Goal: Information Seeking & Learning: Check status

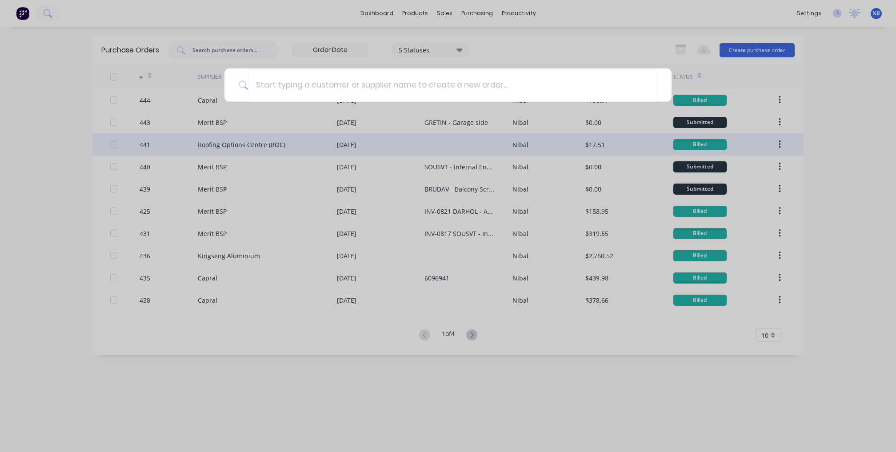
click at [137, 136] on div at bounding box center [448, 226] width 896 height 452
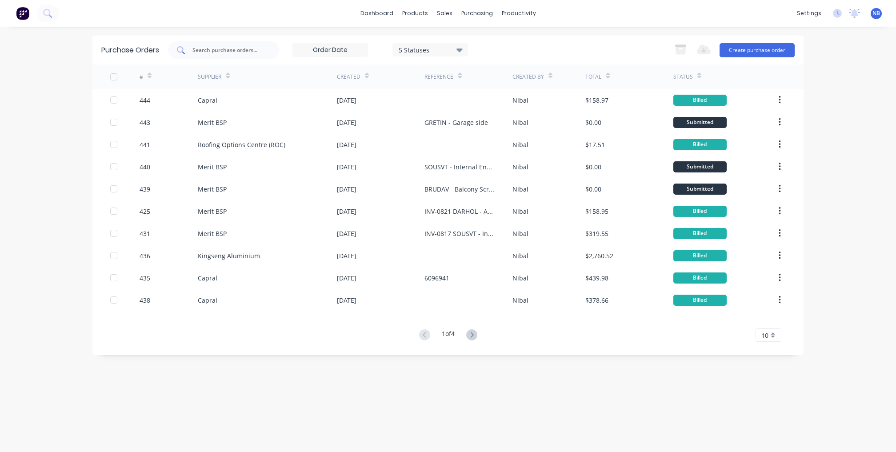
click at [240, 50] on input "text" at bounding box center [228, 50] width 74 height 9
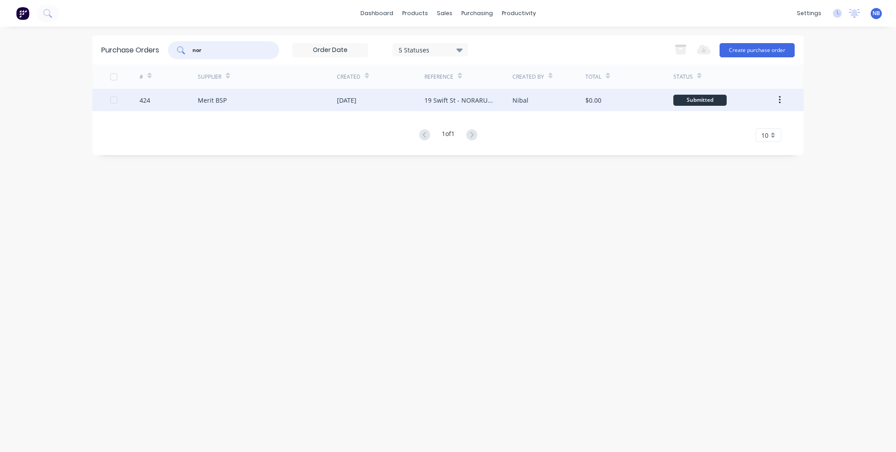
type input "nor"
click at [419, 102] on div "[DATE]" at bounding box center [381, 100] width 88 height 22
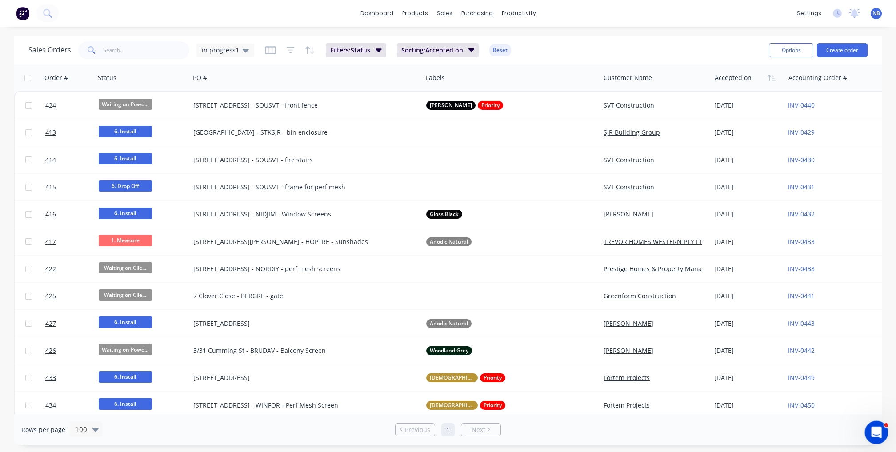
click at [873, 434] on icon "Open Intercom Messenger" at bounding box center [875, 431] width 15 height 15
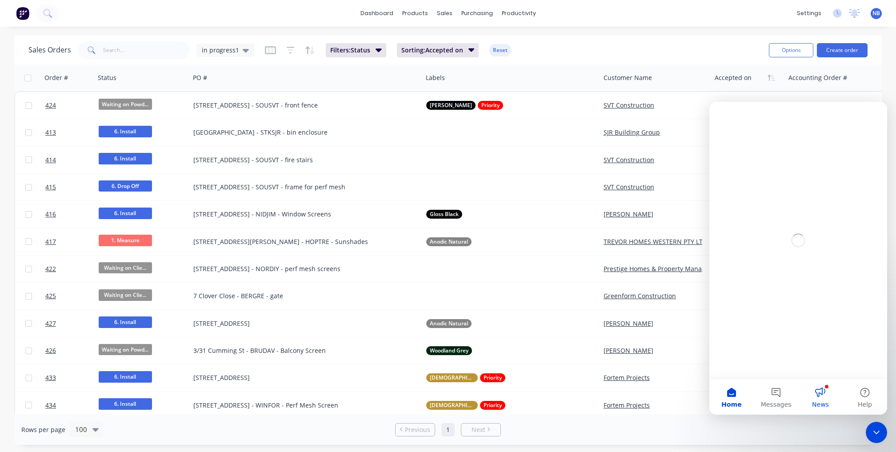
click at [824, 394] on button "News" at bounding box center [820, 397] width 44 height 36
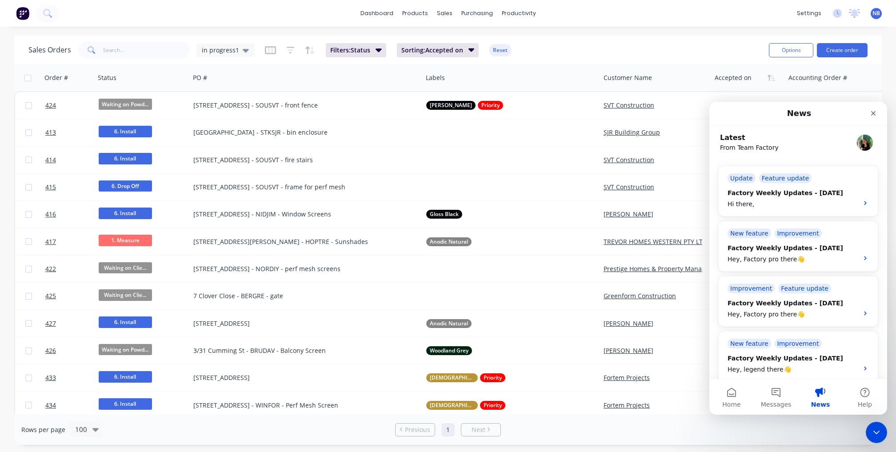
scroll to position [77, 0]
click at [732, 398] on button "Home" at bounding box center [731, 397] width 44 height 36
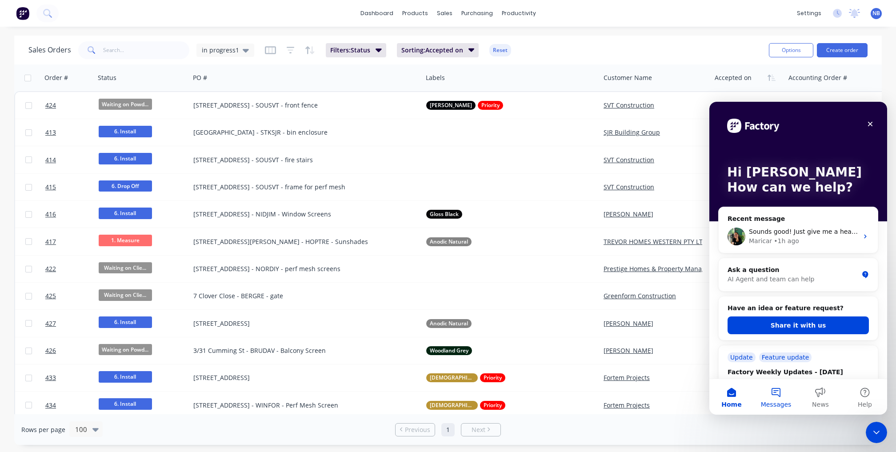
click at [771, 398] on button "Messages" at bounding box center [776, 397] width 44 height 36
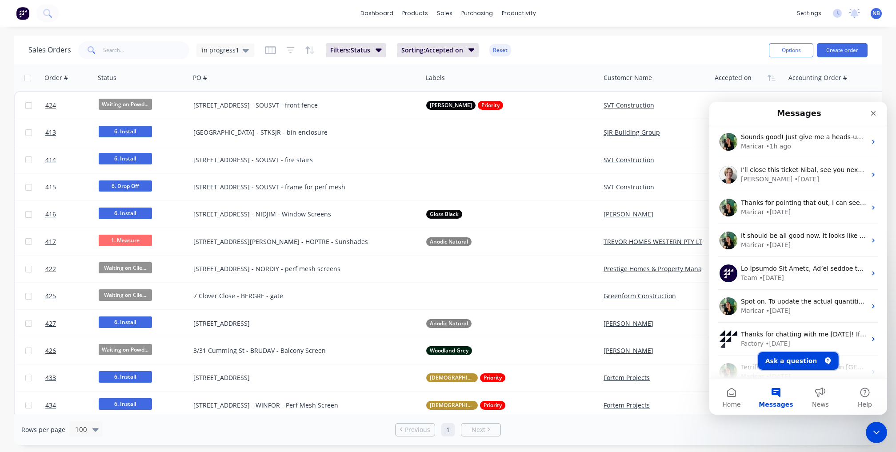
click at [779, 367] on button "Ask a question" at bounding box center [798, 361] width 80 height 18
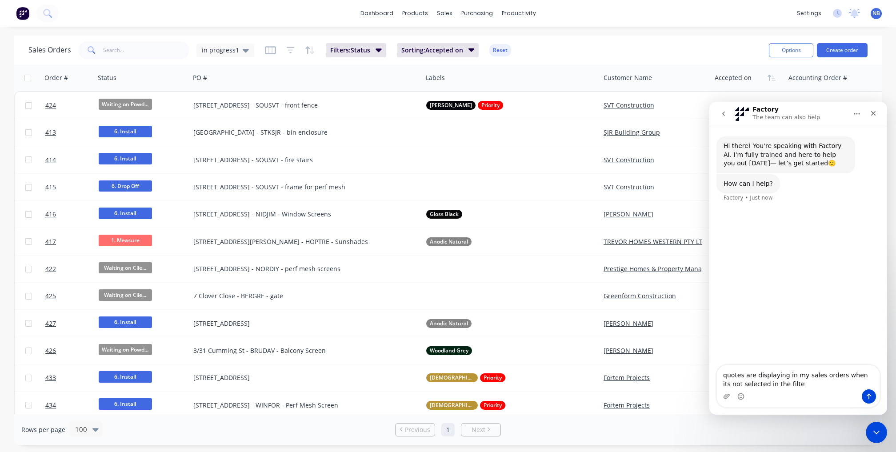
type textarea "quotes are displaying in my sales orders when its not selected in the filter"
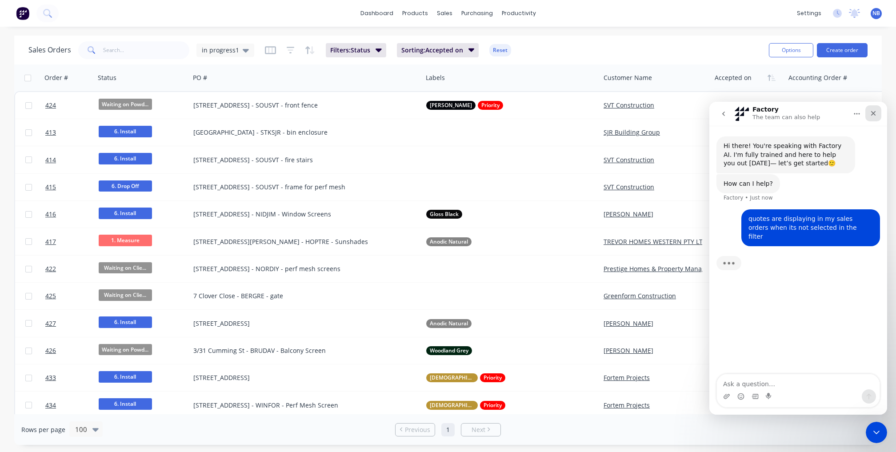
click at [871, 114] on icon "Close" at bounding box center [872, 113] width 7 height 7
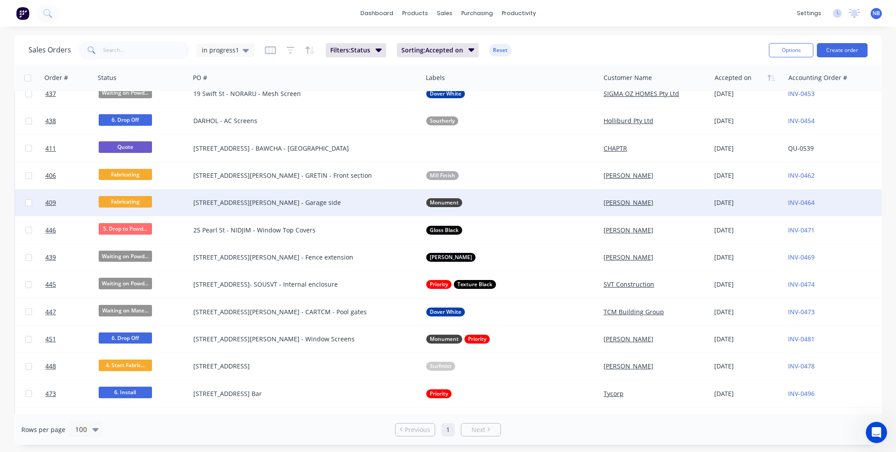
scroll to position [423, 0]
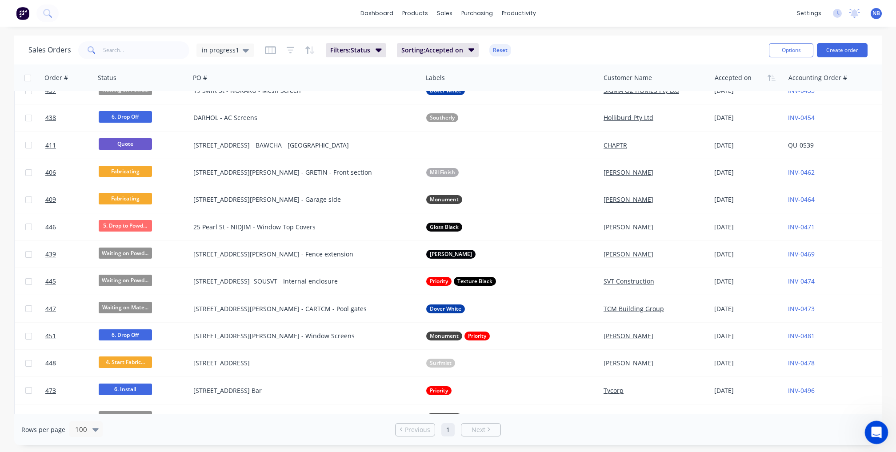
click at [869, 433] on icon "Open Intercom Messenger" at bounding box center [875, 431] width 15 height 15
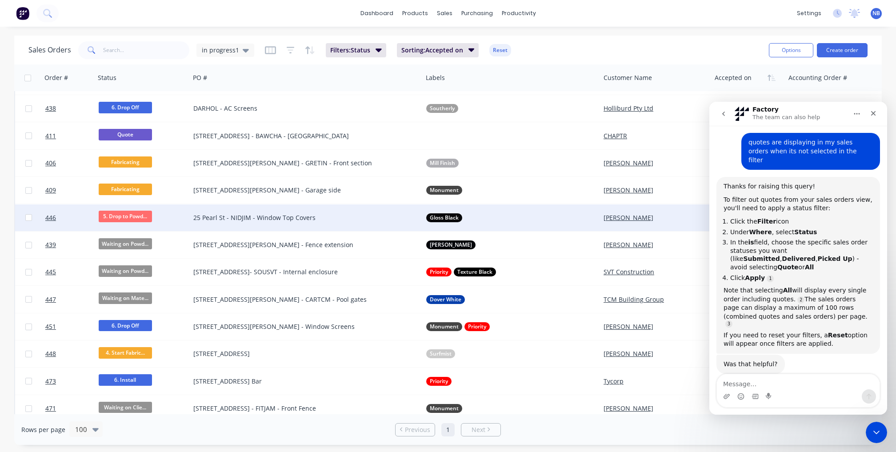
scroll to position [436, 0]
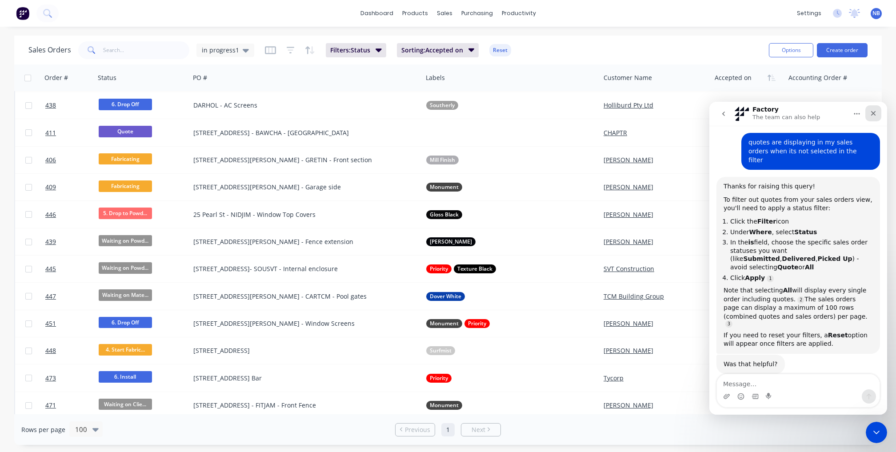
click at [873, 117] on div "Close" at bounding box center [873, 113] width 16 height 16
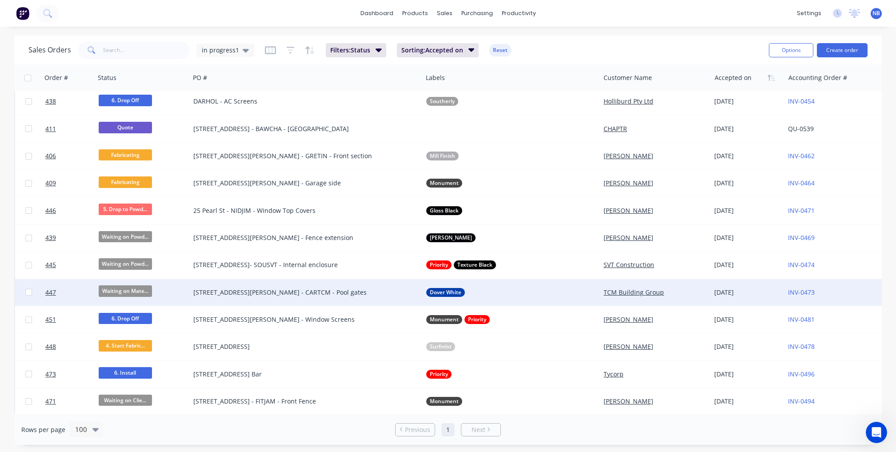
scroll to position [435, 0]
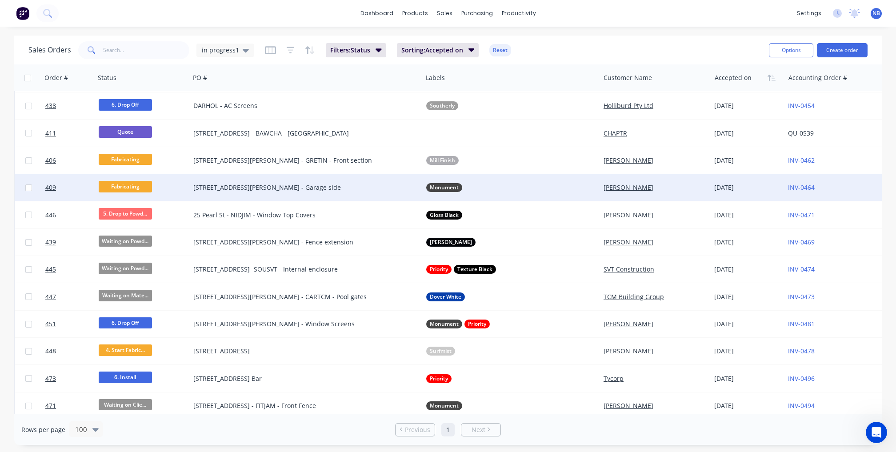
click at [137, 183] on span "Fabricating" at bounding box center [125, 186] width 53 height 11
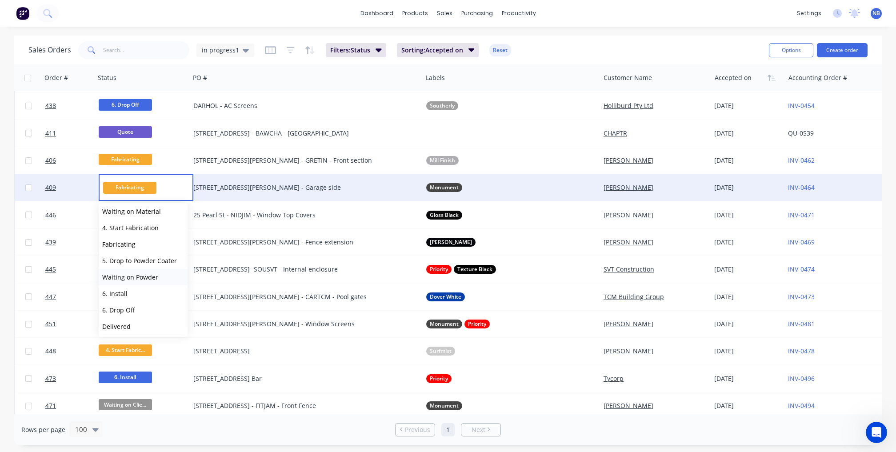
scroll to position [89, 0]
click at [141, 278] on span "Waiting on Powder" at bounding box center [130, 274] width 56 height 8
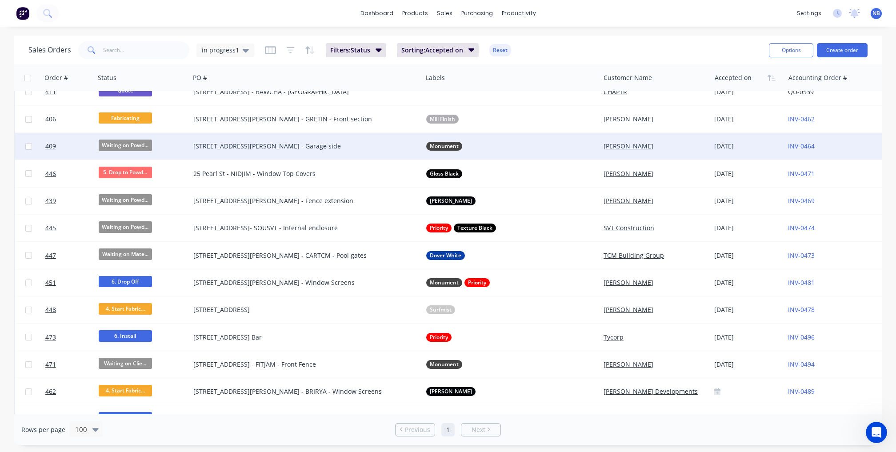
scroll to position [474, 0]
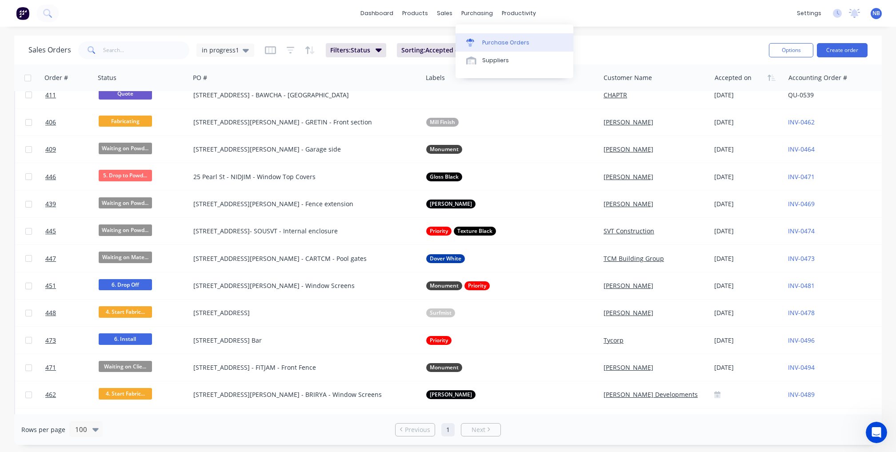
click at [490, 46] on div "Purchase Orders" at bounding box center [505, 43] width 47 height 8
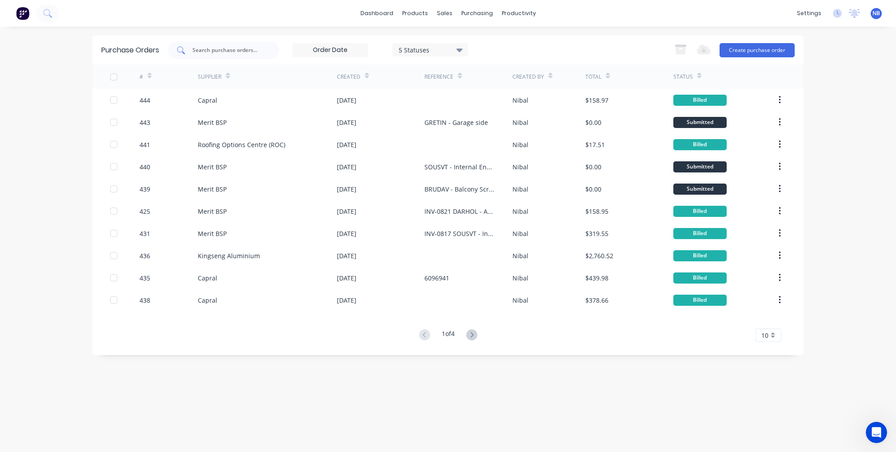
click at [248, 52] on input "text" at bounding box center [228, 50] width 74 height 9
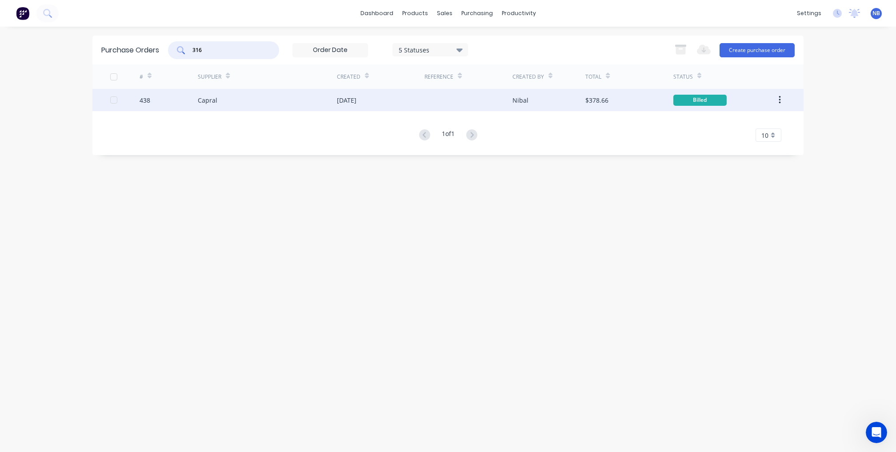
type input "316"
click at [271, 107] on div "Capral" at bounding box center [267, 100] width 139 height 22
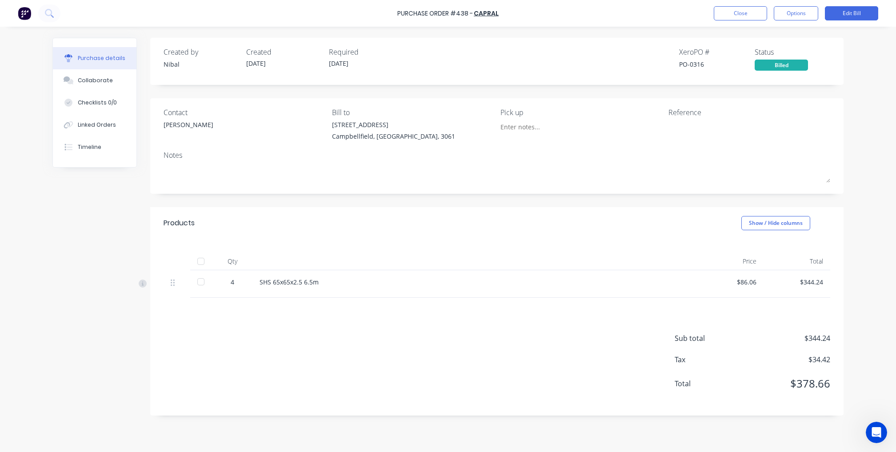
click at [197, 281] on div at bounding box center [201, 282] width 18 height 18
click at [750, 17] on button "Close" at bounding box center [740, 13] width 53 height 14
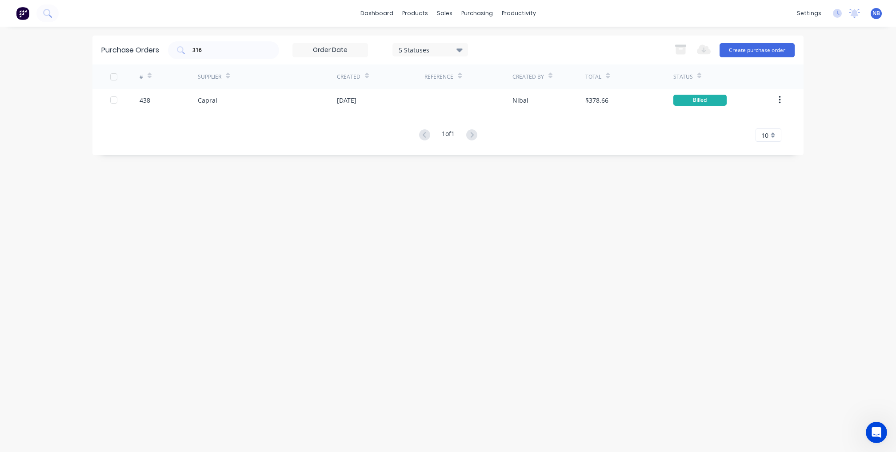
drag, startPoint x: 226, startPoint y: 54, endPoint x: 140, endPoint y: 45, distance: 86.2
click at [162, 48] on div "Purchase Orders 316 5 Statuses 5 Statuses Export to Excel (XLSX) Create purchas…" at bounding box center [447, 50] width 711 height 29
click at [477, 16] on div "purchasing" at bounding box center [477, 13] width 40 height 13
click at [489, 39] on div "Purchase Orders" at bounding box center [505, 43] width 47 height 8
drag, startPoint x: 231, startPoint y: 50, endPoint x: 175, endPoint y: 41, distance: 57.6
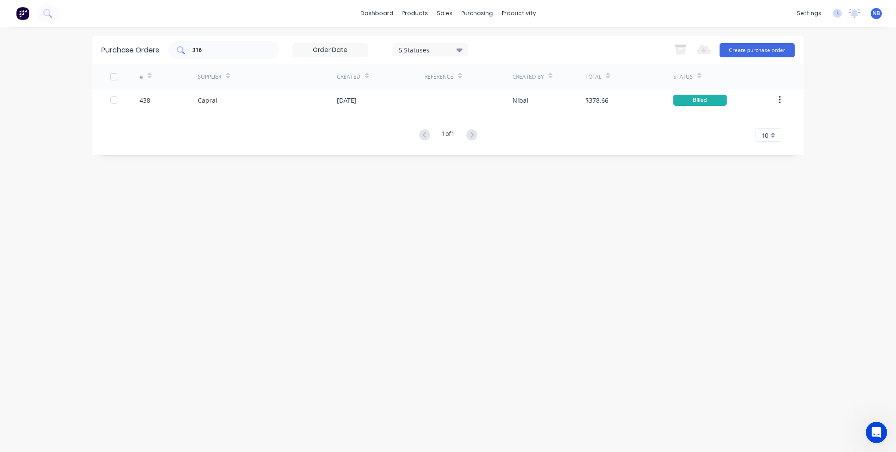
click at [175, 41] on div "316" at bounding box center [223, 50] width 111 height 18
type input "3"
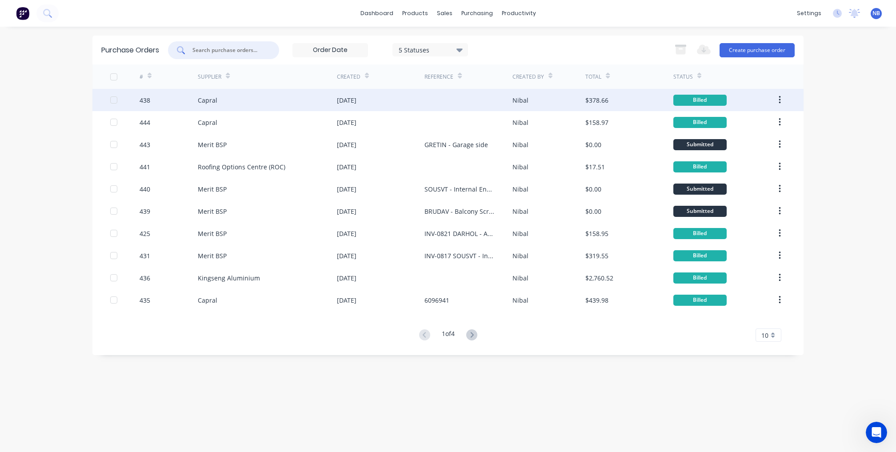
click at [219, 94] on div "Capral" at bounding box center [267, 100] width 139 height 22
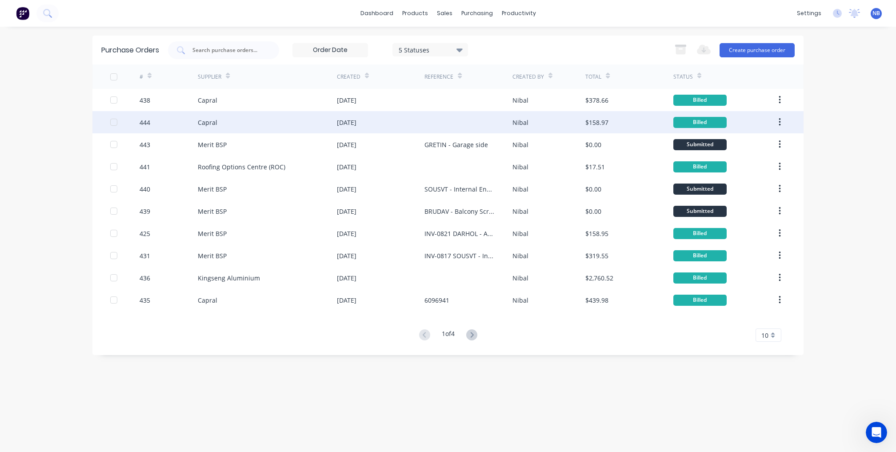
click at [249, 121] on div "Capral" at bounding box center [267, 122] width 139 height 22
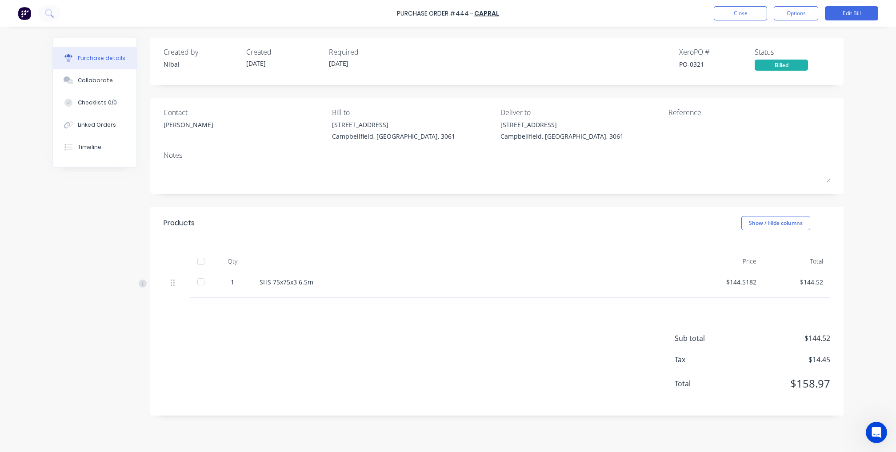
click at [203, 283] on div at bounding box center [201, 282] width 18 height 18
click at [750, 15] on button "Close" at bounding box center [740, 13] width 53 height 14
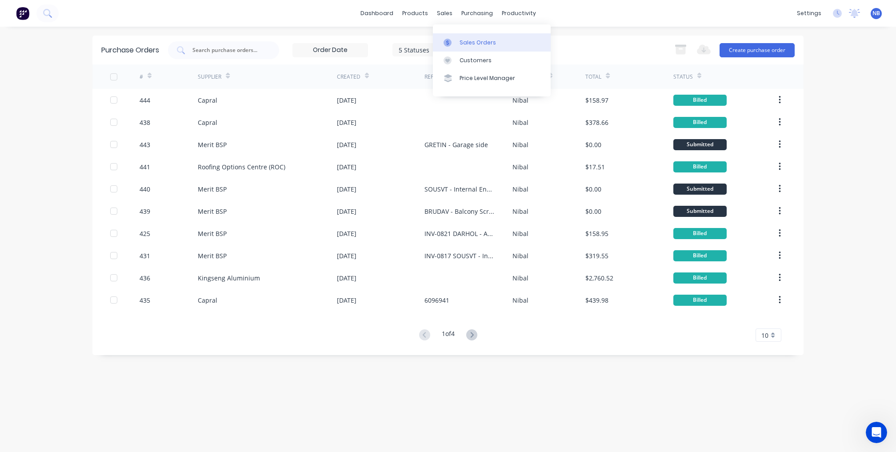
click at [459, 40] on div "Sales Orders" at bounding box center [477, 43] width 36 height 8
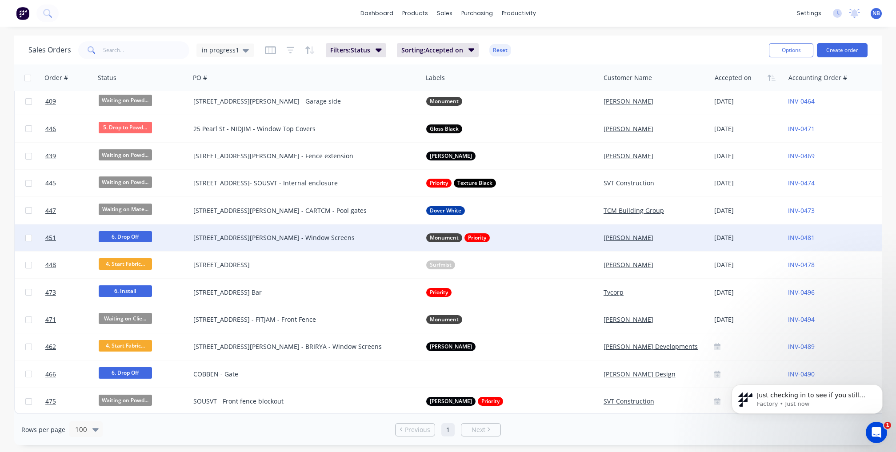
scroll to position [525, 0]
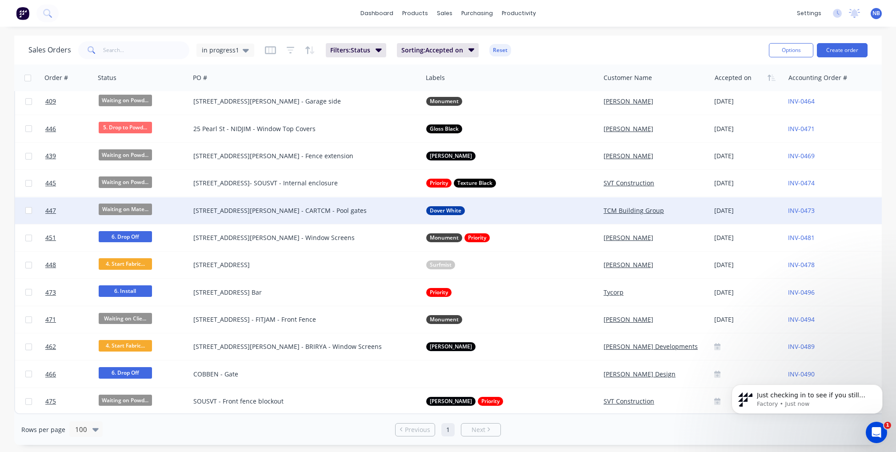
click at [123, 204] on span "Waiting on Mate..." at bounding box center [125, 208] width 53 height 11
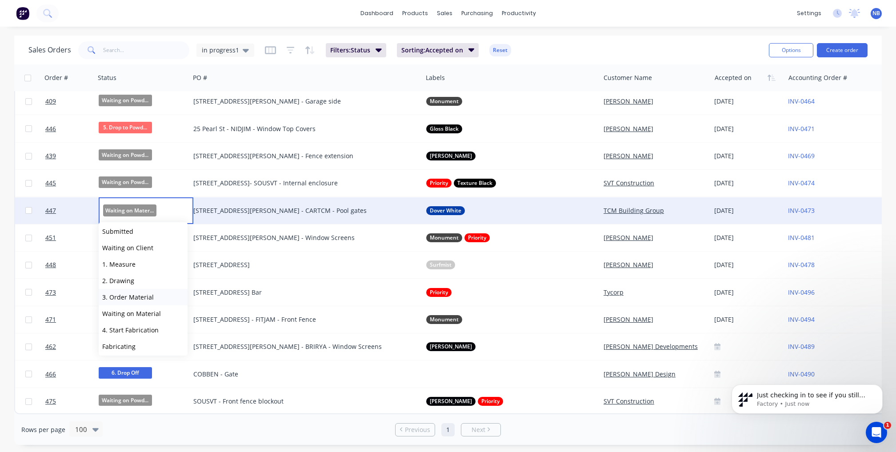
scroll to position [6, 0]
click at [139, 319] on button "4. Start Fabrication" at bounding box center [143, 327] width 89 height 16
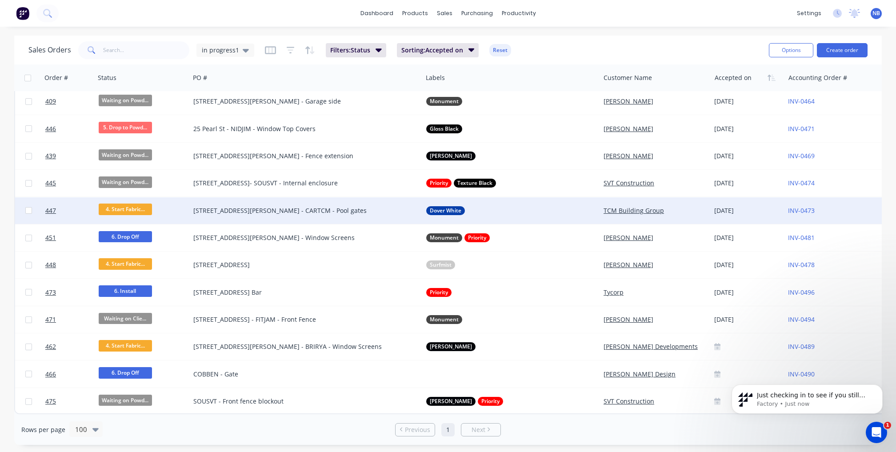
click at [247, 208] on div "[STREET_ADDRESS][PERSON_NAME] - CARTCM - Pool gates" at bounding box center [300, 210] width 214 height 9
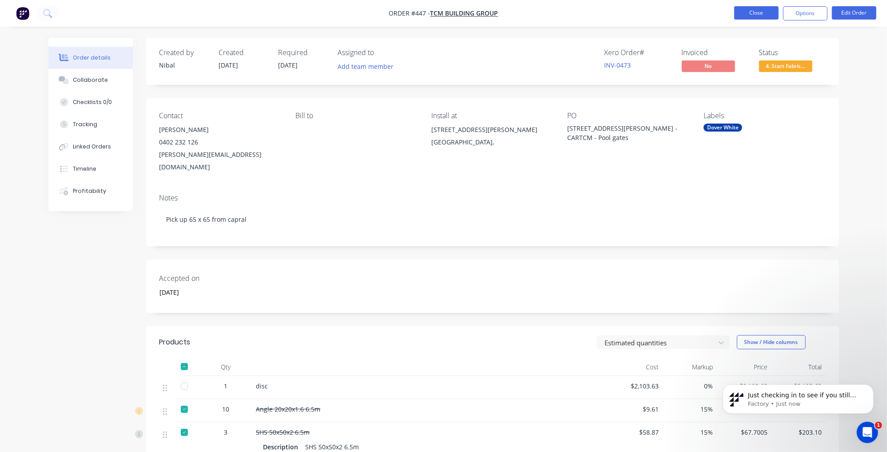
click at [744, 18] on button "Close" at bounding box center [756, 12] width 44 height 13
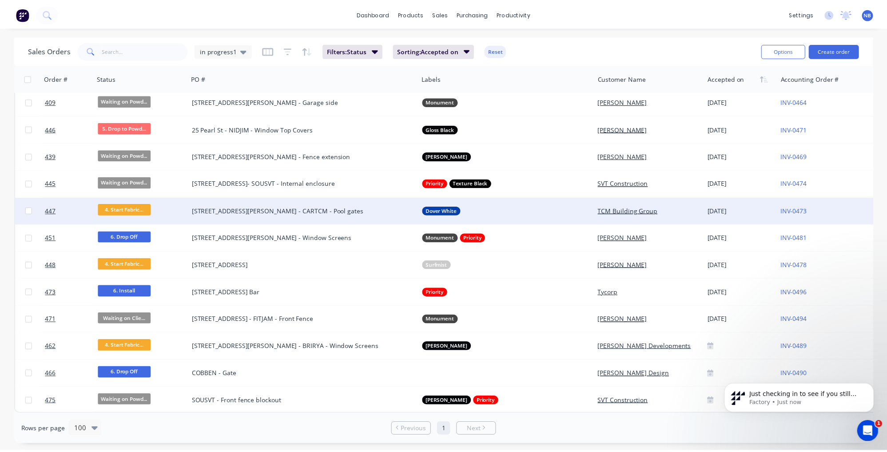
scroll to position [525, 0]
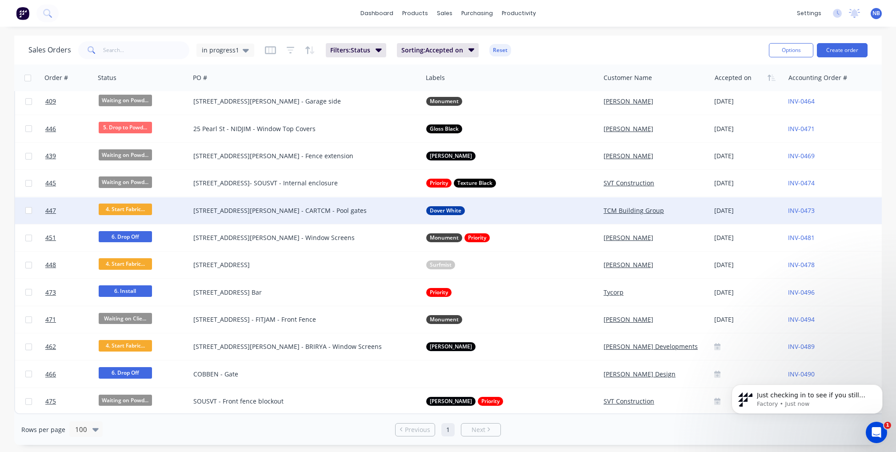
click at [248, 207] on div "[STREET_ADDRESS][PERSON_NAME] - CARTCM - Pool gates" at bounding box center [300, 210] width 214 height 9
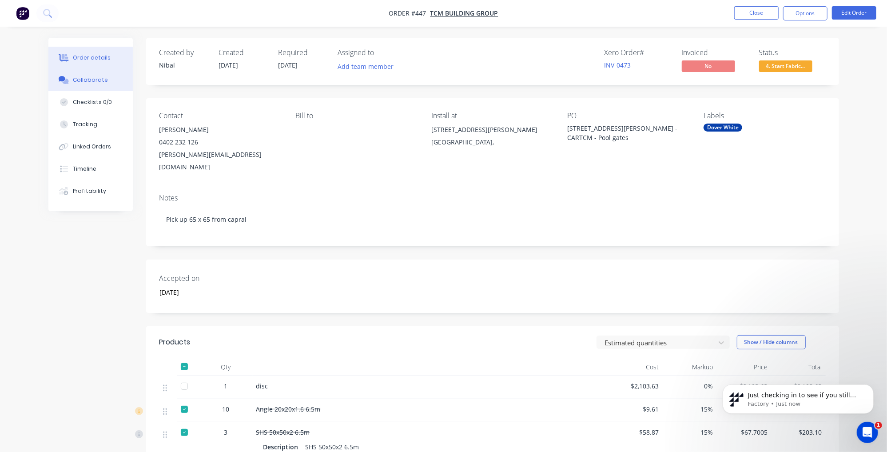
click at [109, 77] on button "Collaborate" at bounding box center [90, 80] width 84 height 22
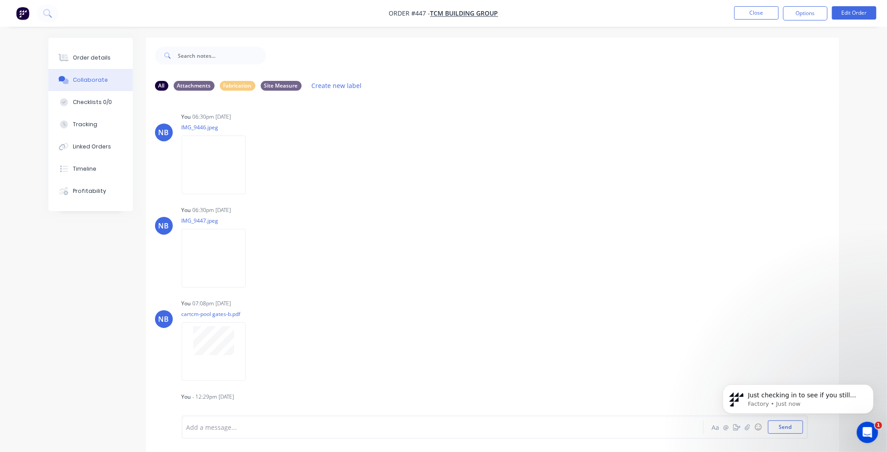
scroll to position [522, 0]
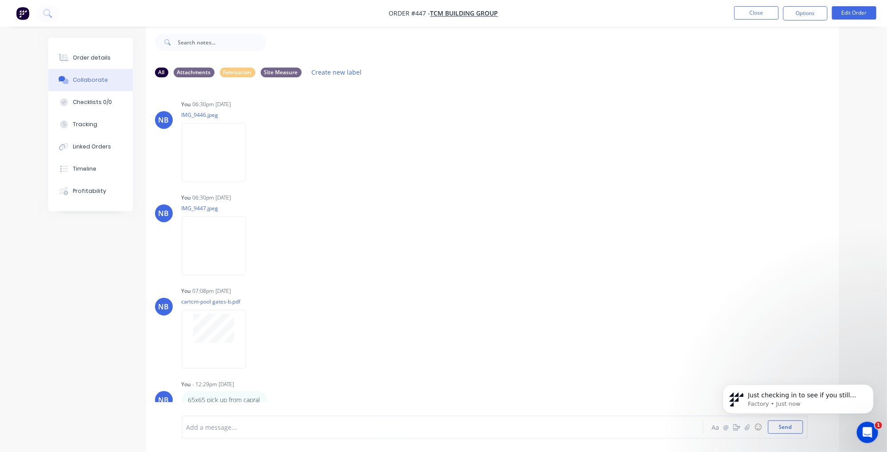
click at [226, 424] on div at bounding box center [418, 427] width 462 height 9
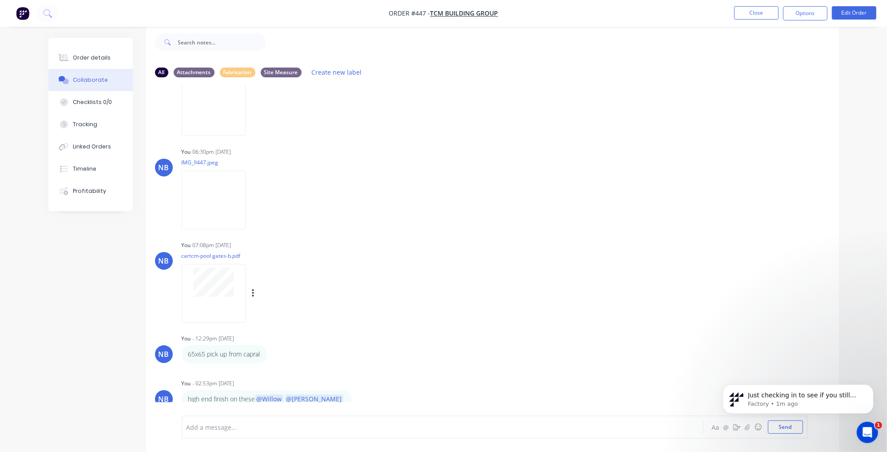
scroll to position [566, 0]
click at [759, 19] on button "Close" at bounding box center [756, 12] width 44 height 13
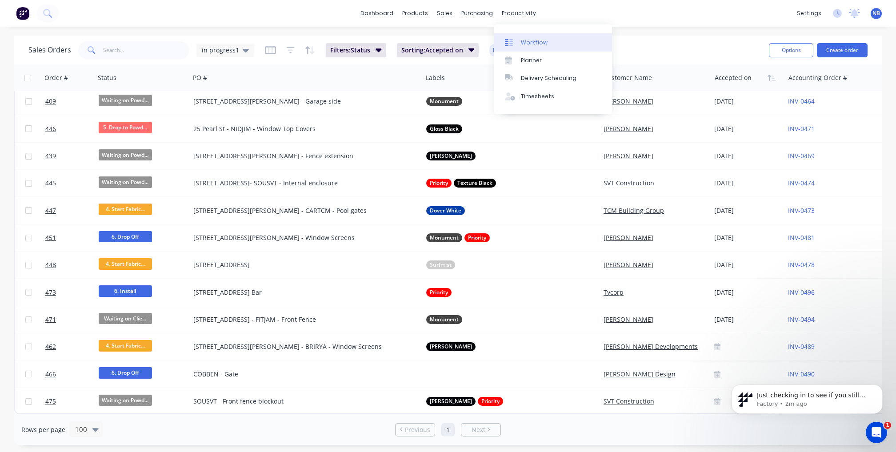
click at [530, 41] on div "Workflow" at bounding box center [534, 43] width 27 height 8
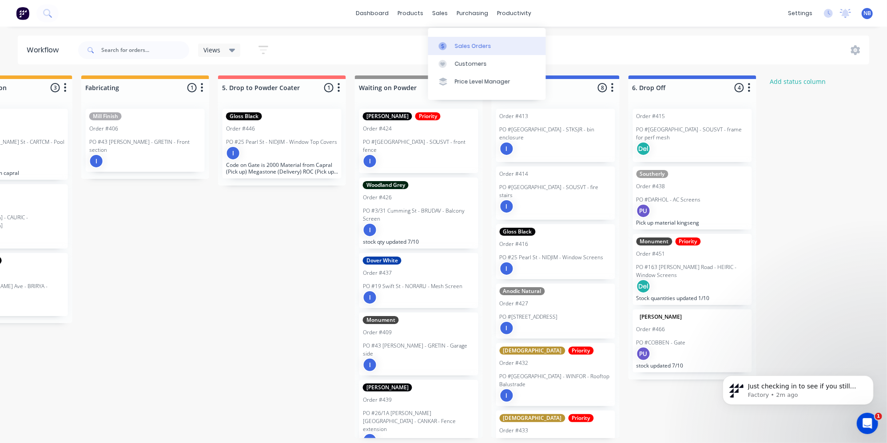
click at [450, 37] on link "Sales Orders" at bounding box center [487, 46] width 118 height 18
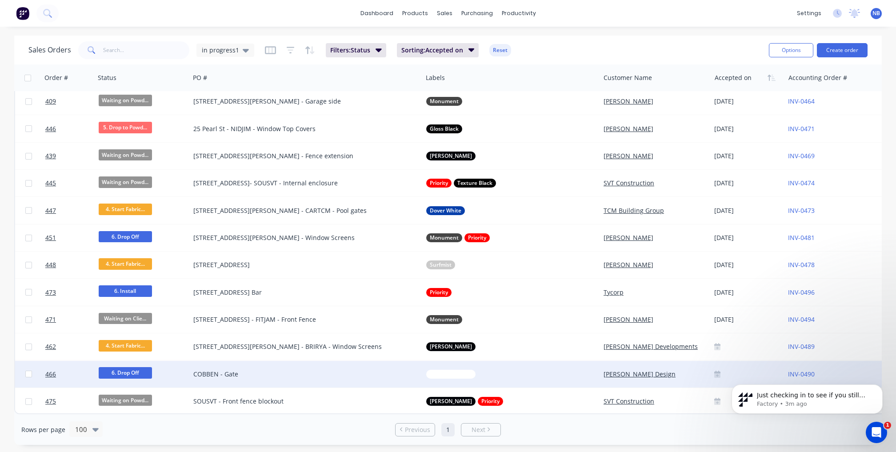
click at [131, 371] on span "6. Drop Off" at bounding box center [125, 372] width 53 height 11
click at [589, 36] on div "Sales Orders in progress1 Filters: Status Sorting: Accepted on Reset Options Cr…" at bounding box center [447, 50] width 867 height 29
click at [720, 373] on icon at bounding box center [717, 375] width 6 height 4
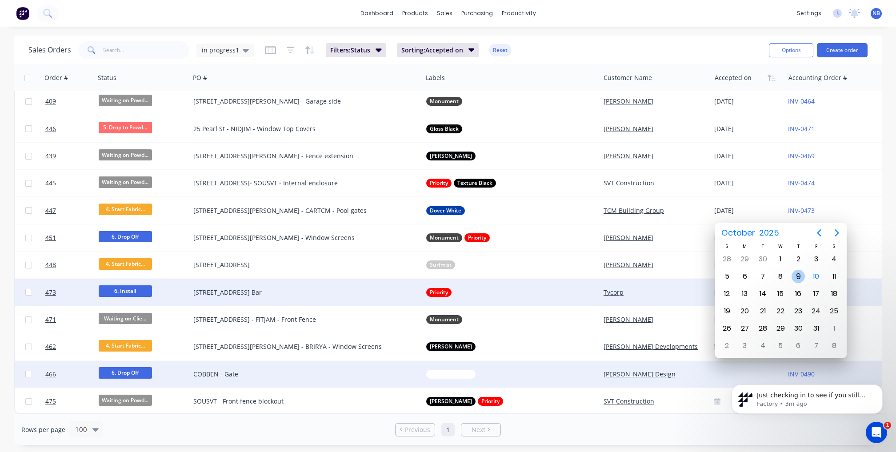
click at [802, 279] on div "9" at bounding box center [797, 276] width 13 height 13
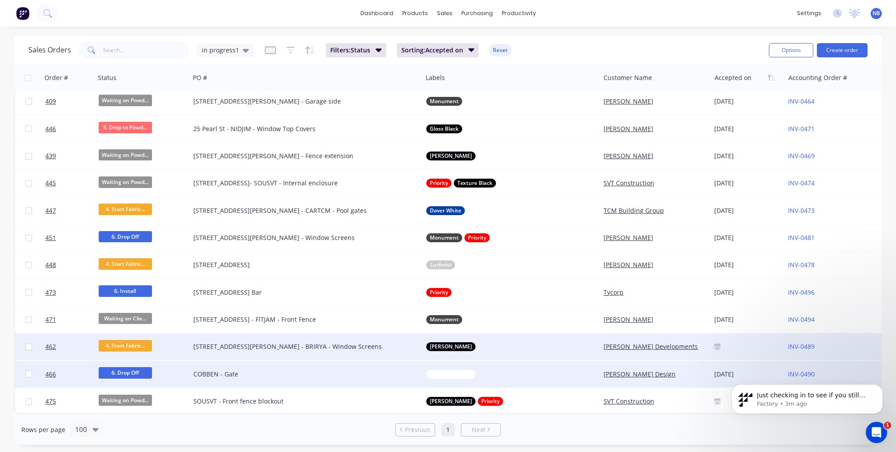
click at [720, 346] on icon at bounding box center [717, 348] width 6 height 4
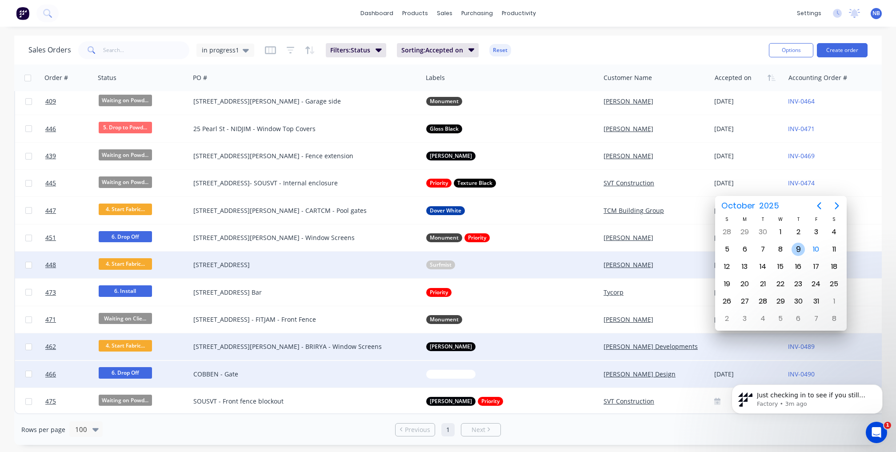
click at [800, 255] on div "9" at bounding box center [797, 249] width 13 height 13
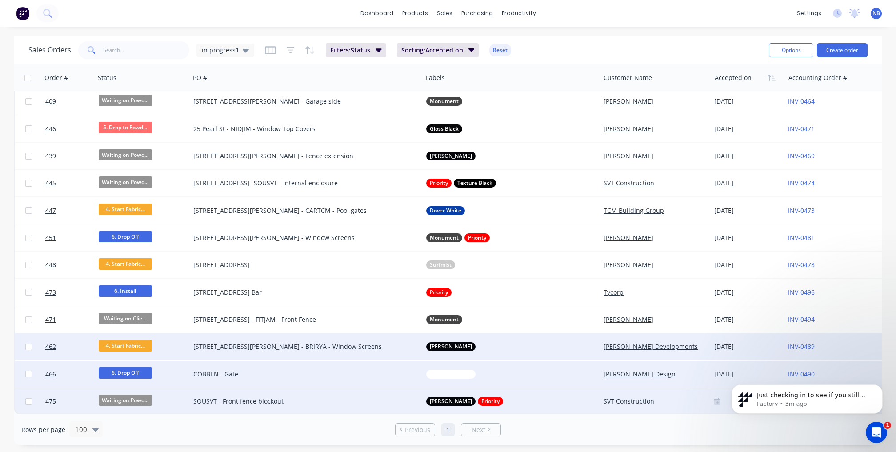
click at [719, 398] on icon at bounding box center [717, 401] width 6 height 6
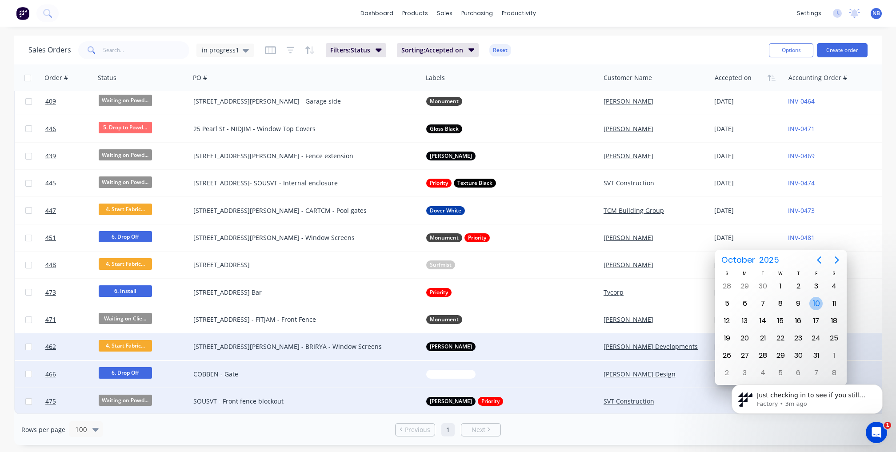
click at [820, 306] on div "10" at bounding box center [815, 303] width 13 height 13
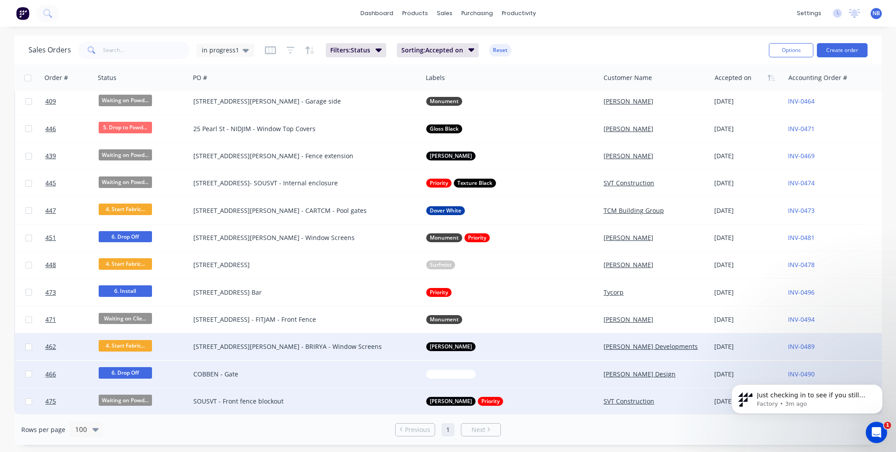
click at [717, 397] on div "[DATE]" at bounding box center [747, 401] width 67 height 11
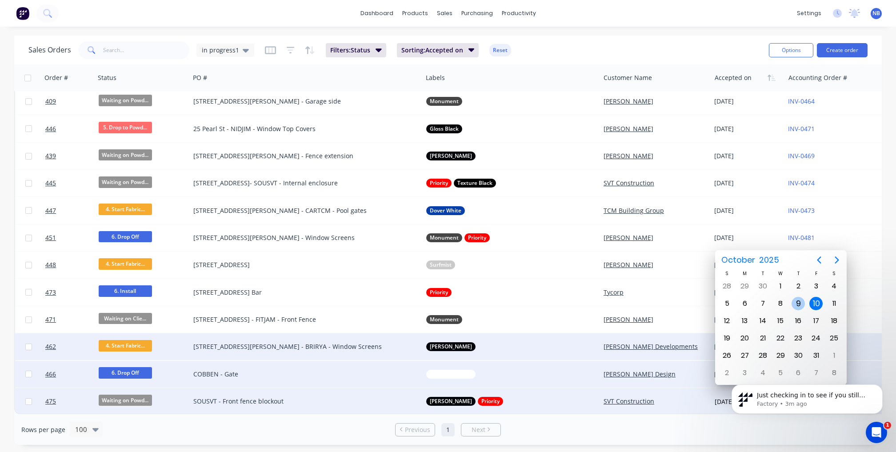
click at [804, 303] on div "9" at bounding box center [797, 303] width 13 height 13
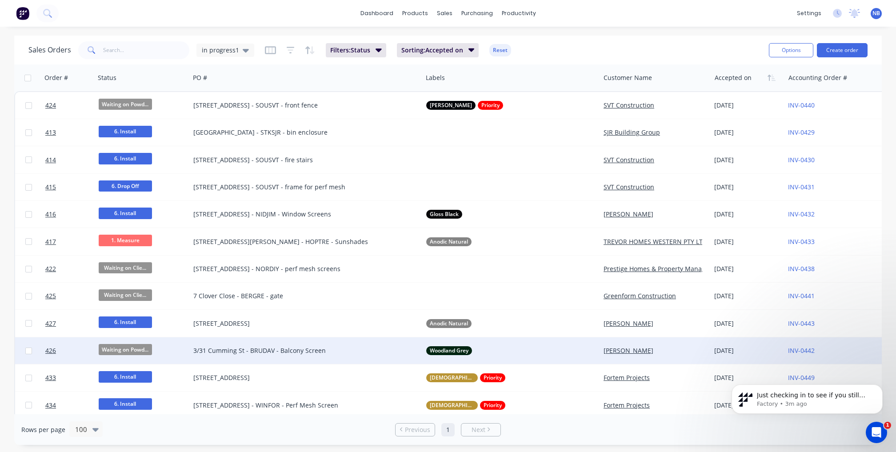
scroll to position [0, 0]
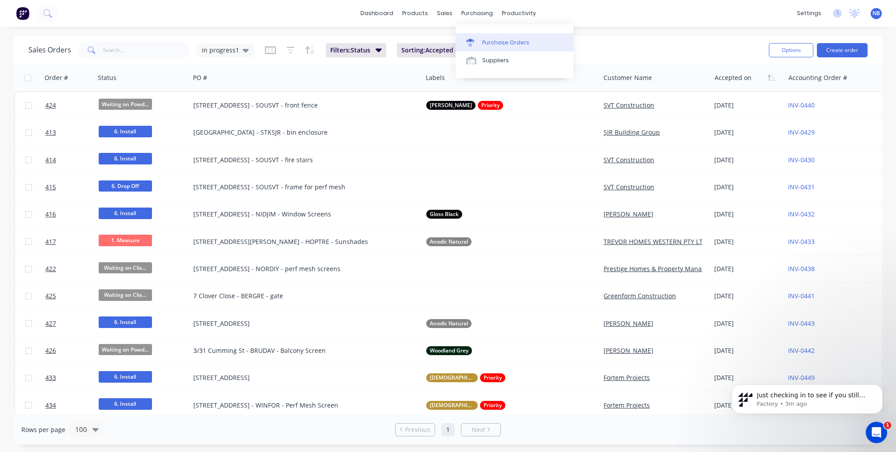
click at [485, 33] on link "Purchase Orders" at bounding box center [514, 42] width 118 height 18
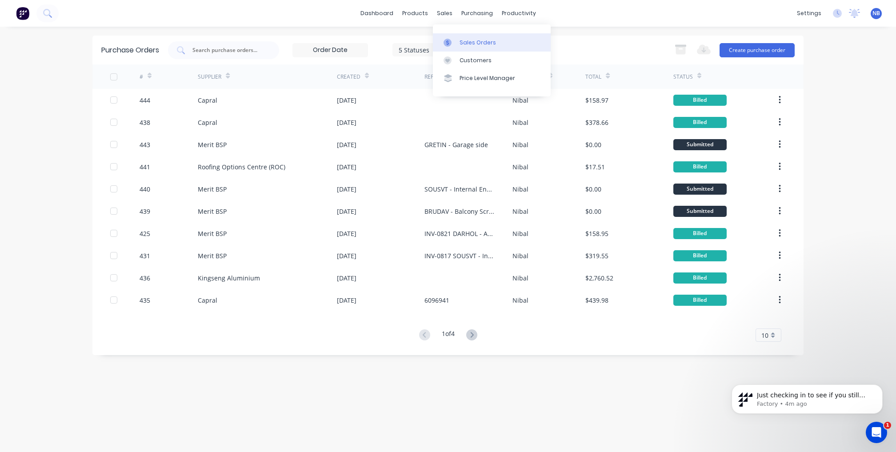
click at [451, 36] on link "Sales Orders" at bounding box center [492, 42] width 118 height 18
